Goal: Navigation & Orientation: Go to known website

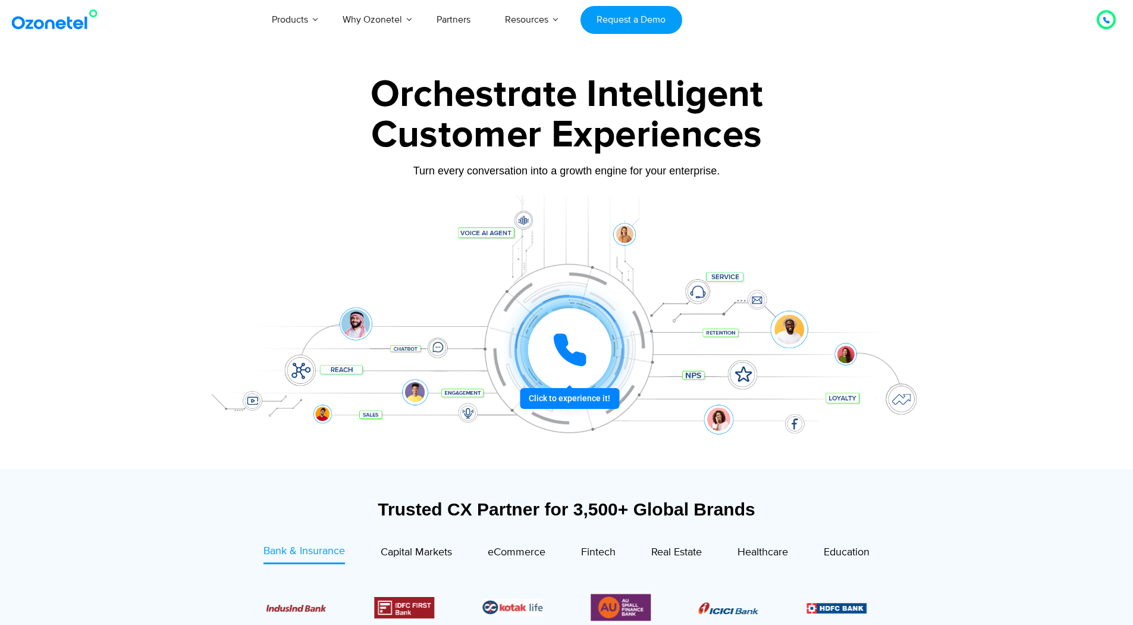
click at [72, 20] on img at bounding box center [57, 19] width 96 height 21
